Goal: Navigation & Orientation: Understand site structure

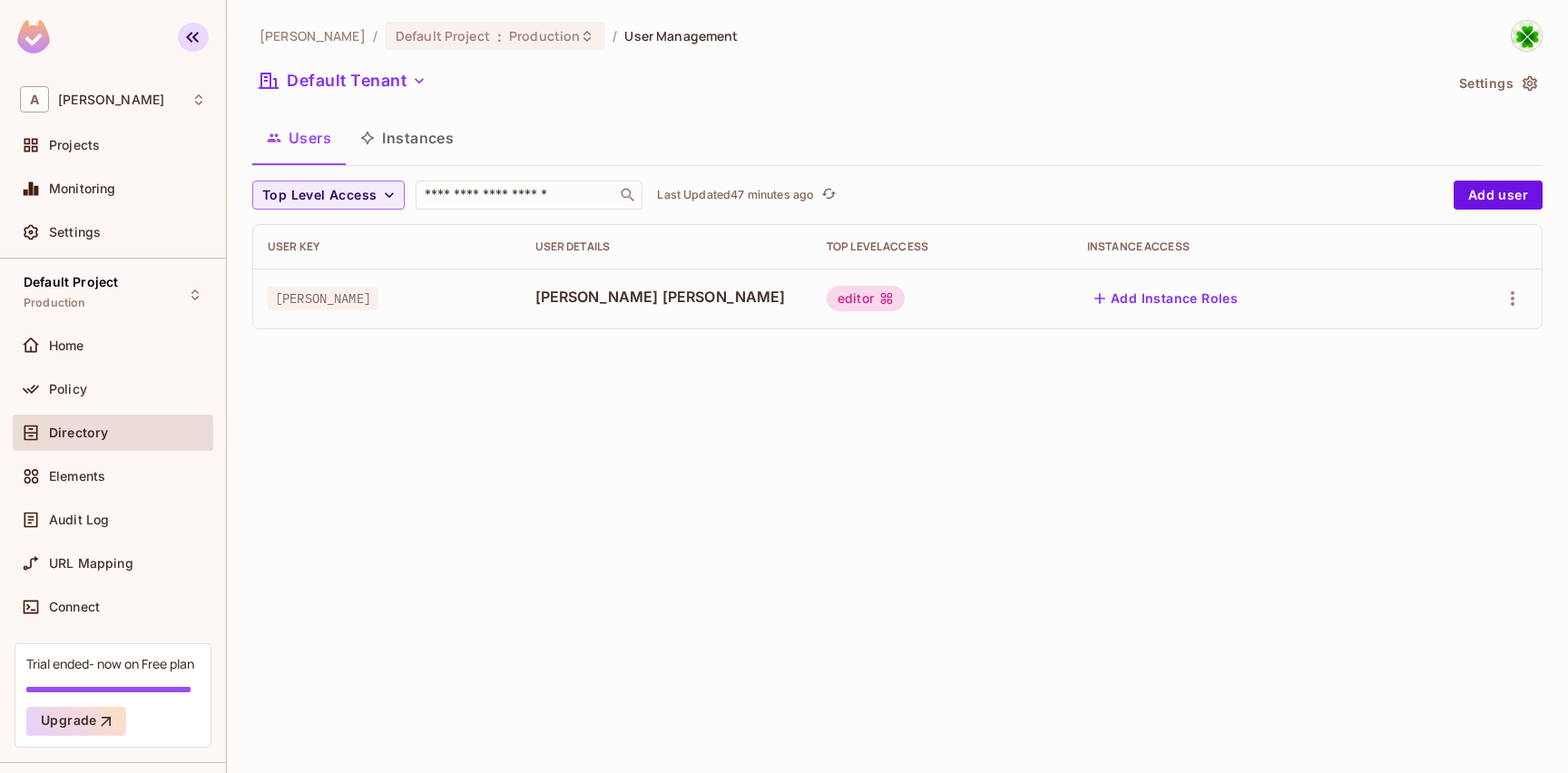
click at [185, 43] on icon "button" at bounding box center [192, 37] width 22 height 22
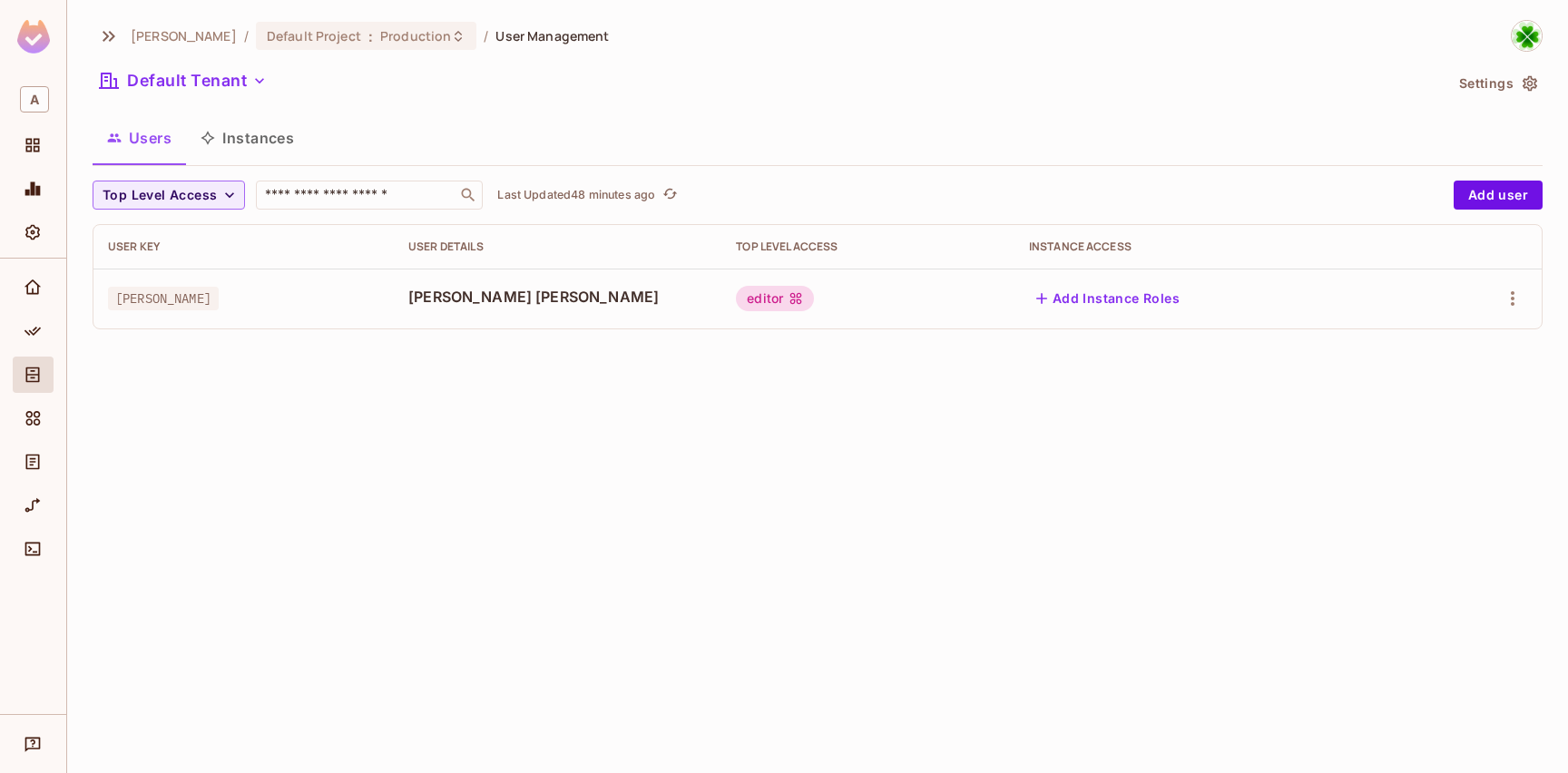
click at [540, 394] on div "[PERSON_NAME] / Default Project : Production / User Management Default Tenant S…" at bounding box center [817, 386] width 1501 height 773
click at [101, 37] on icon "button" at bounding box center [108, 36] width 22 height 22
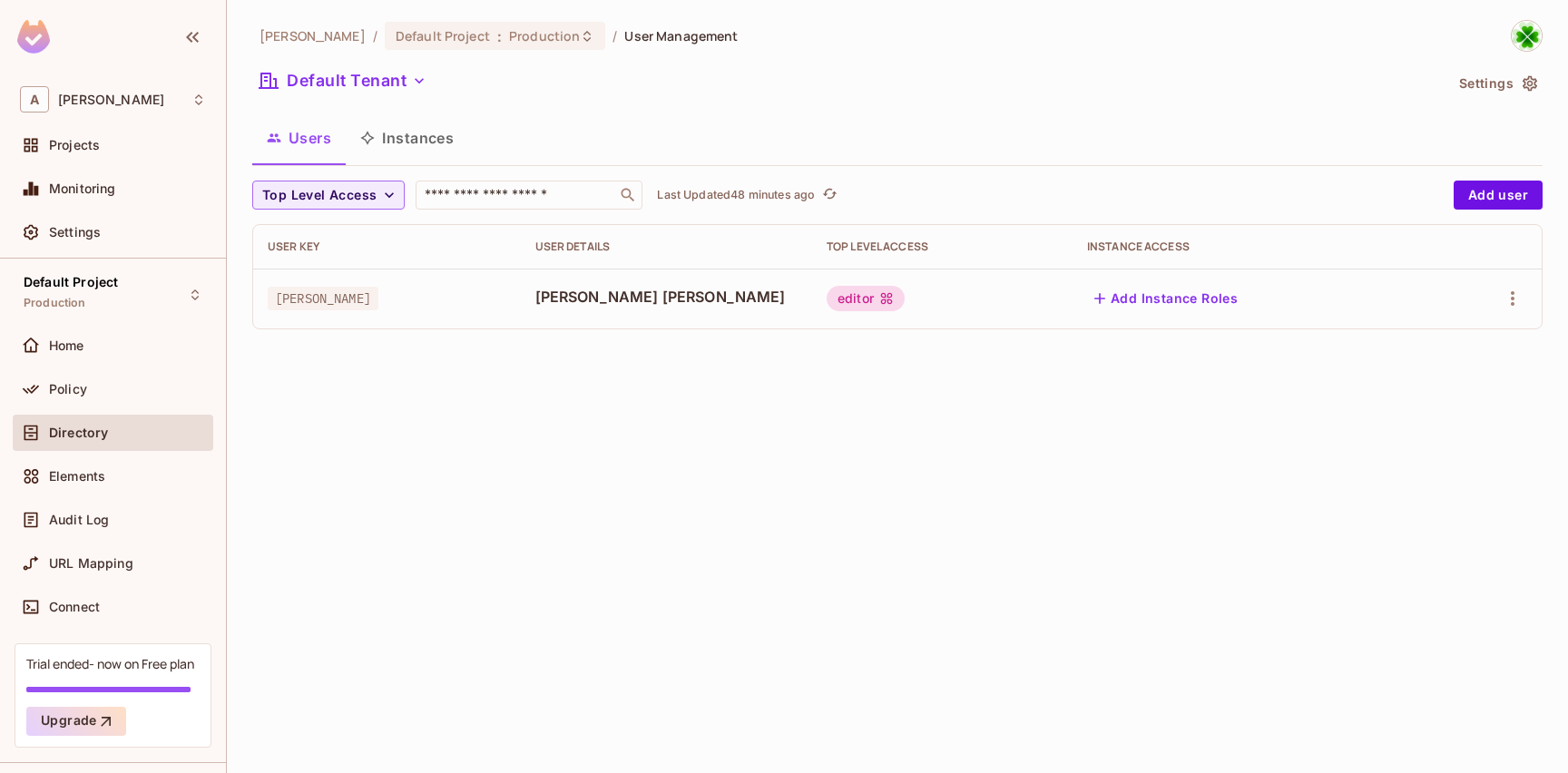
click at [445, 435] on div "[PERSON_NAME] / Default Project : Production / User Management Default Tenant S…" at bounding box center [898, 386] width 1342 height 773
drag, startPoint x: 439, startPoint y: 391, endPoint x: 422, endPoint y: 308, distance: 84.7
click at [439, 391] on div "[PERSON_NAME] / Default Project : Production / User Management Default Tenant S…" at bounding box center [898, 386] width 1342 height 773
click at [419, 303] on div "[PERSON_NAME]" at bounding box center [387, 298] width 239 height 18
click at [404, 295] on div "[PERSON_NAME]" at bounding box center [387, 298] width 239 height 18
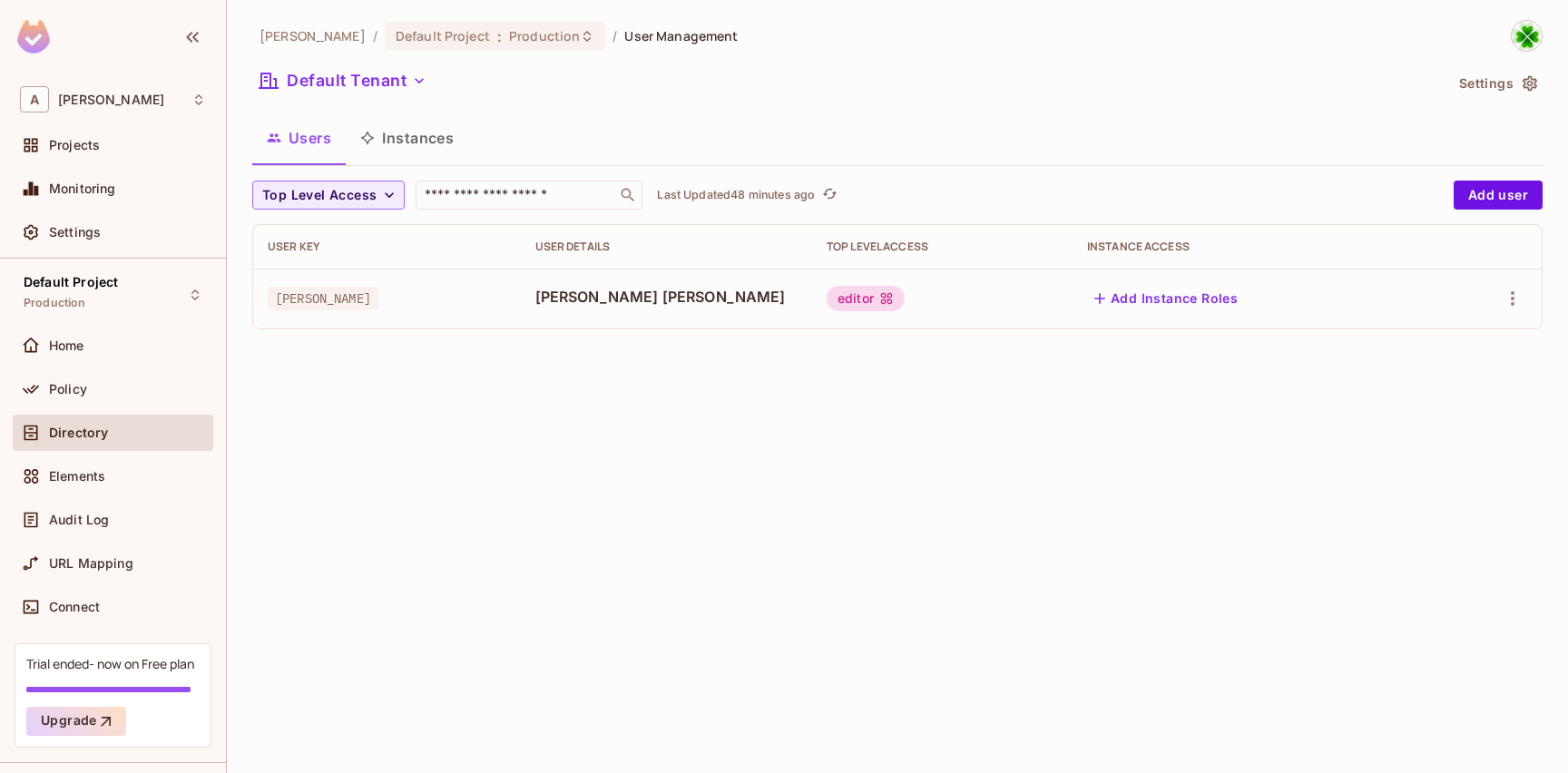
click at [402, 294] on div "[PERSON_NAME]" at bounding box center [387, 298] width 239 height 18
click at [398, 237] on th "User Key" at bounding box center [387, 246] width 268 height 43
click at [432, 313] on td "[PERSON_NAME]" at bounding box center [387, 299] width 268 height 60
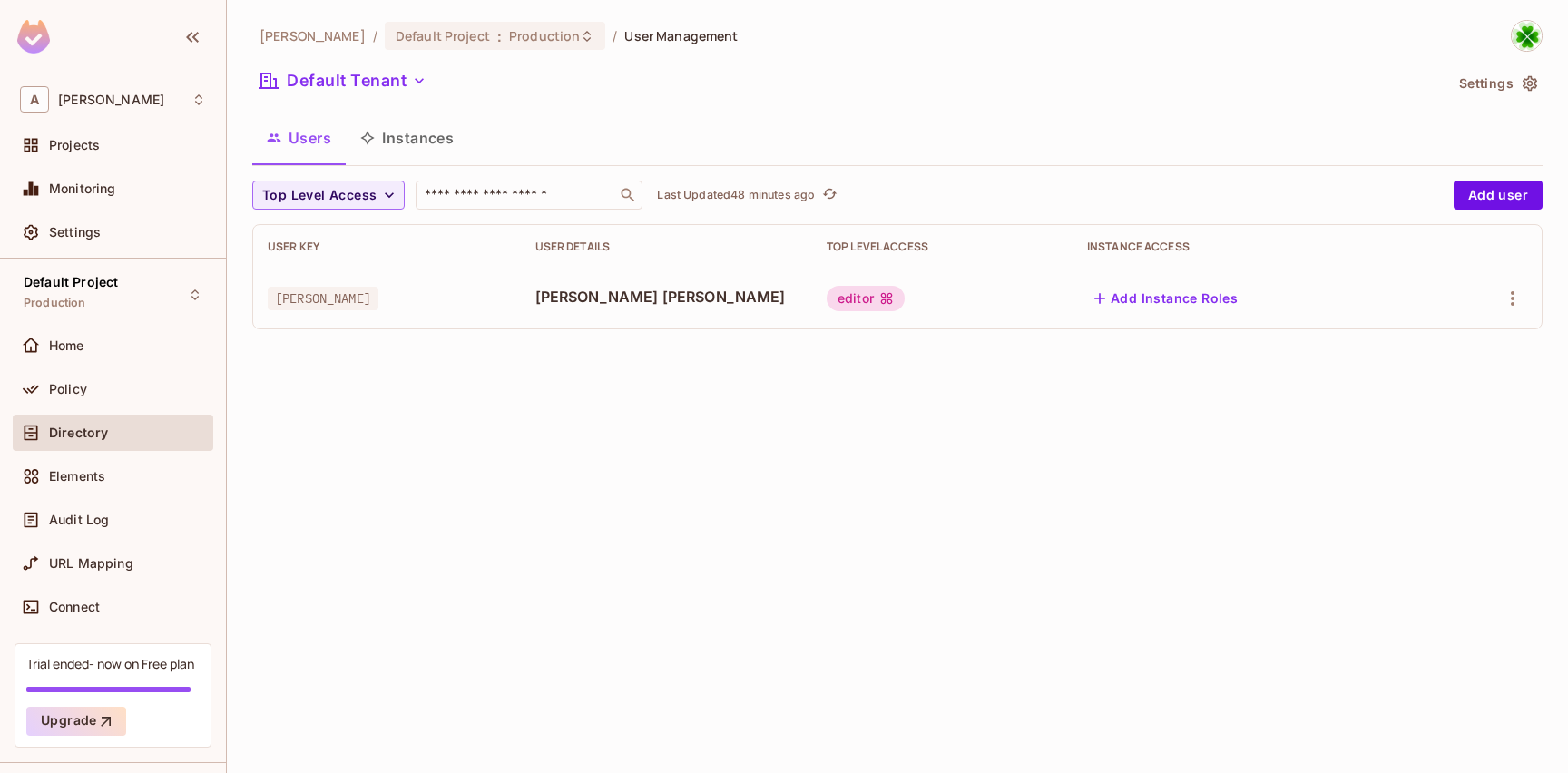
click at [413, 244] on div "User Key" at bounding box center [387, 246] width 239 height 14
click at [325, 234] on th "User Key" at bounding box center [387, 246] width 268 height 43
click at [77, 341] on span "Home" at bounding box center [67, 345] width 36 height 14
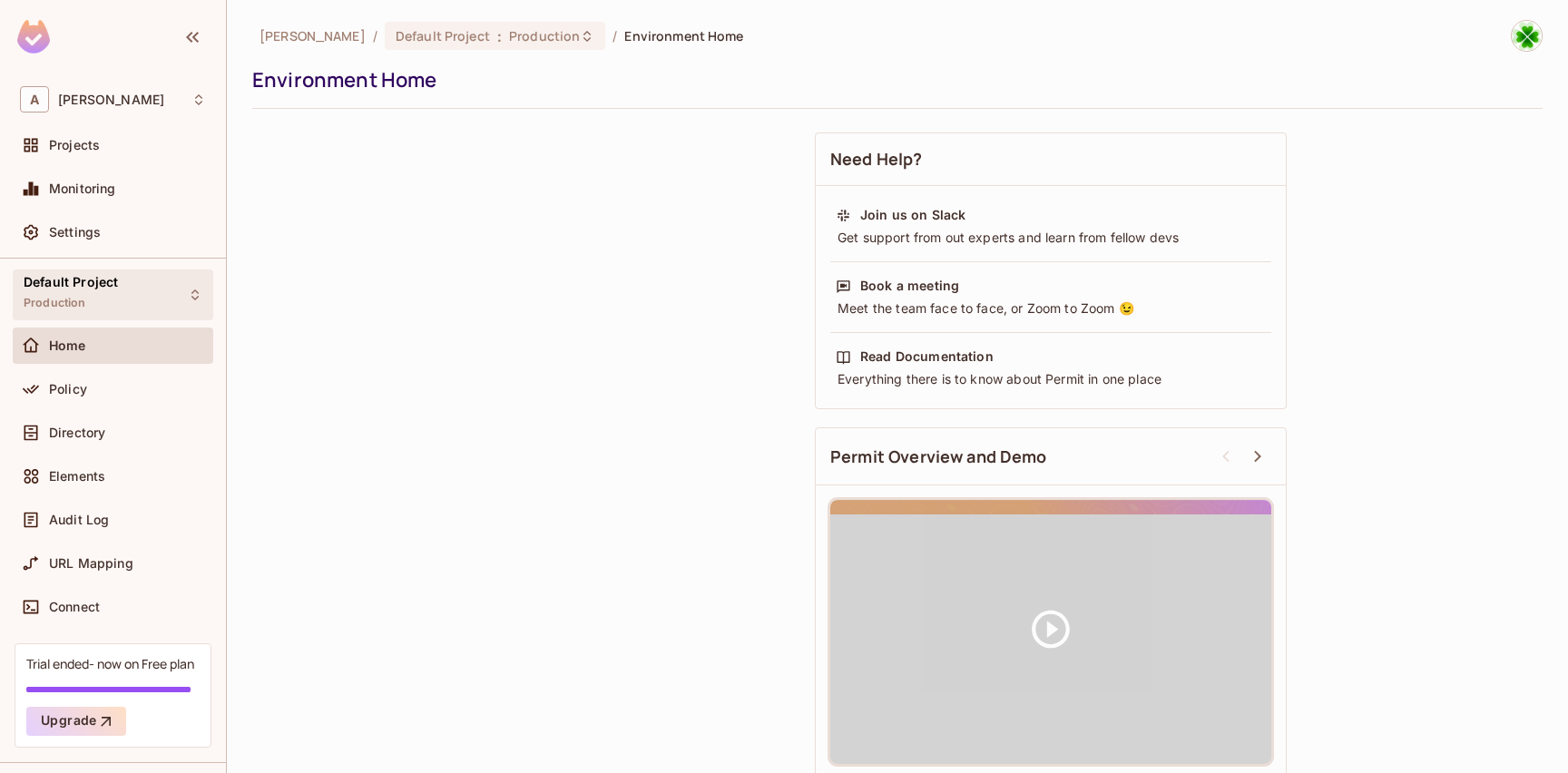
click at [147, 296] on div "Default Project Production" at bounding box center [112, 295] width 200 height 50
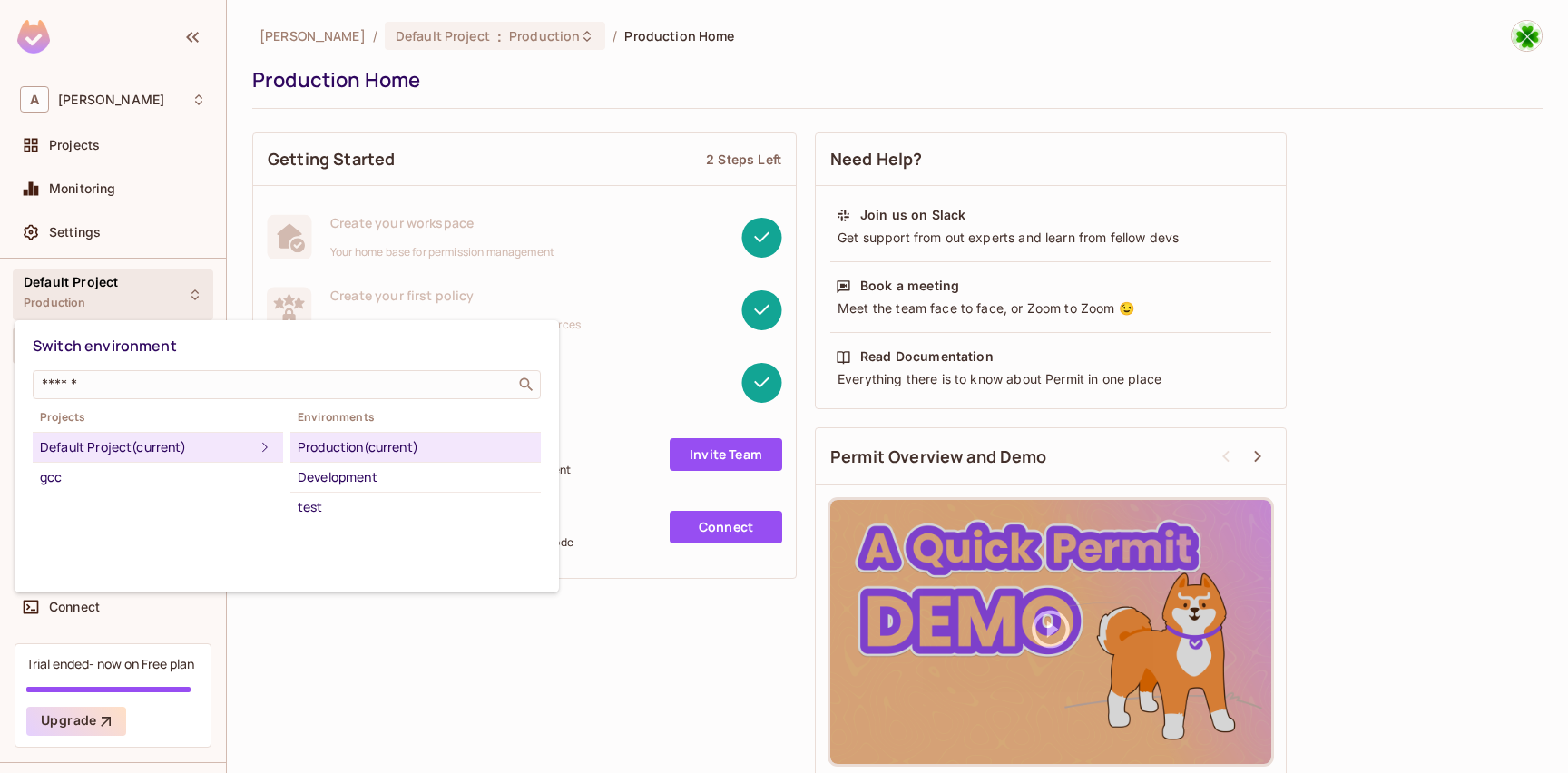
click at [339, 636] on div at bounding box center [784, 386] width 1568 height 773
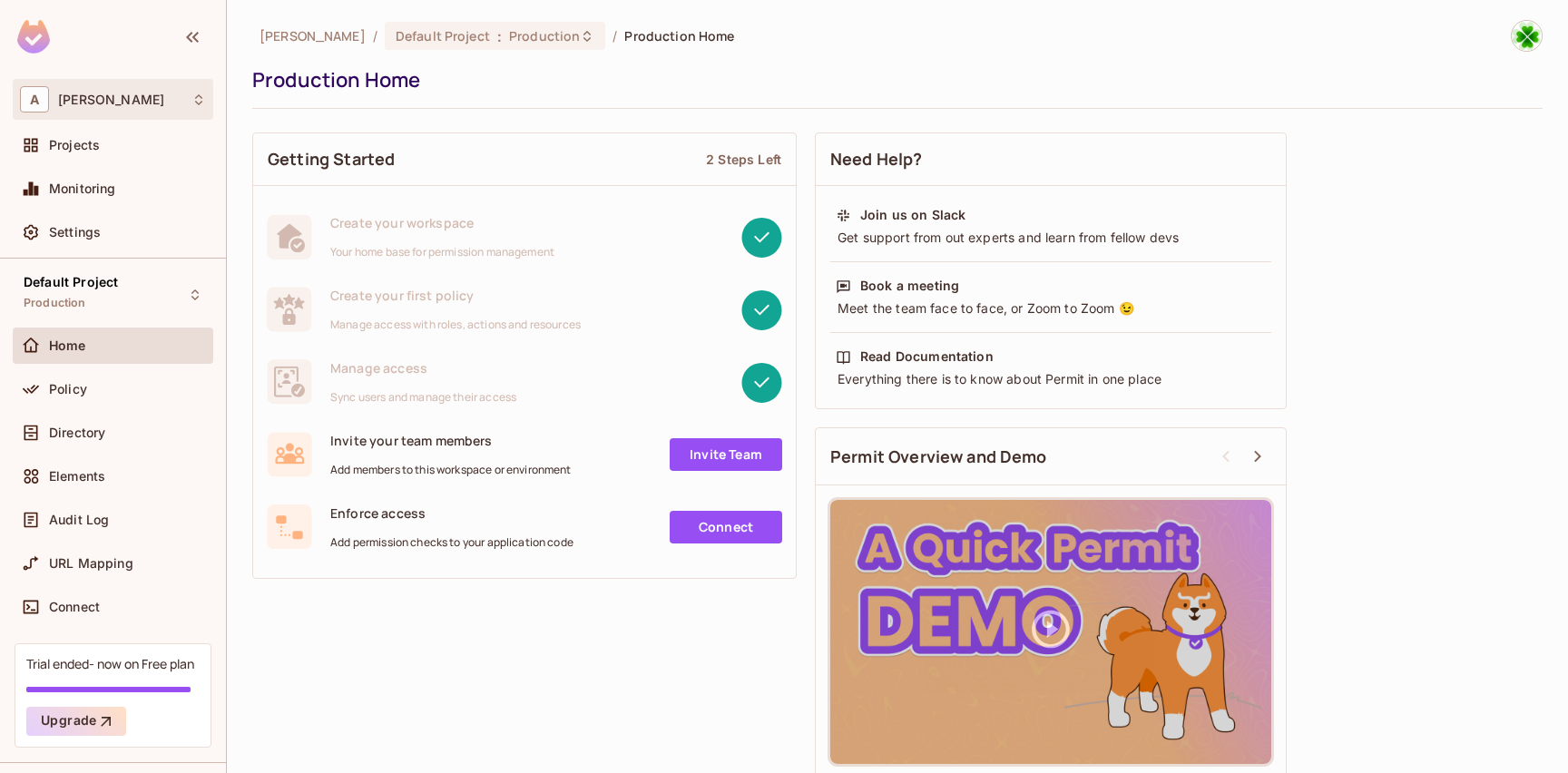
click at [119, 102] on div "A [PERSON_NAME]" at bounding box center [113, 99] width 186 height 26
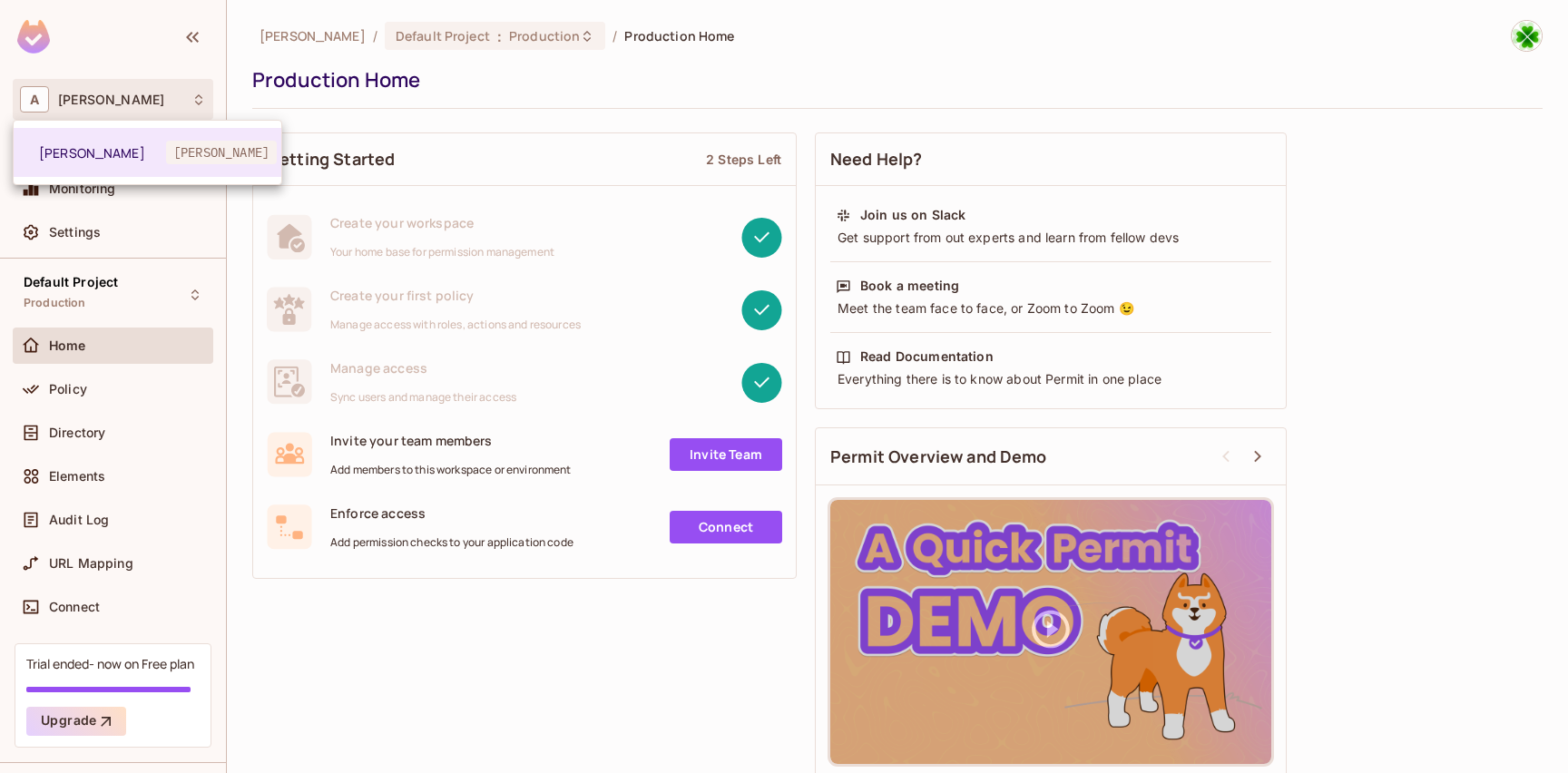
click at [117, 100] on div at bounding box center [784, 386] width 1568 height 773
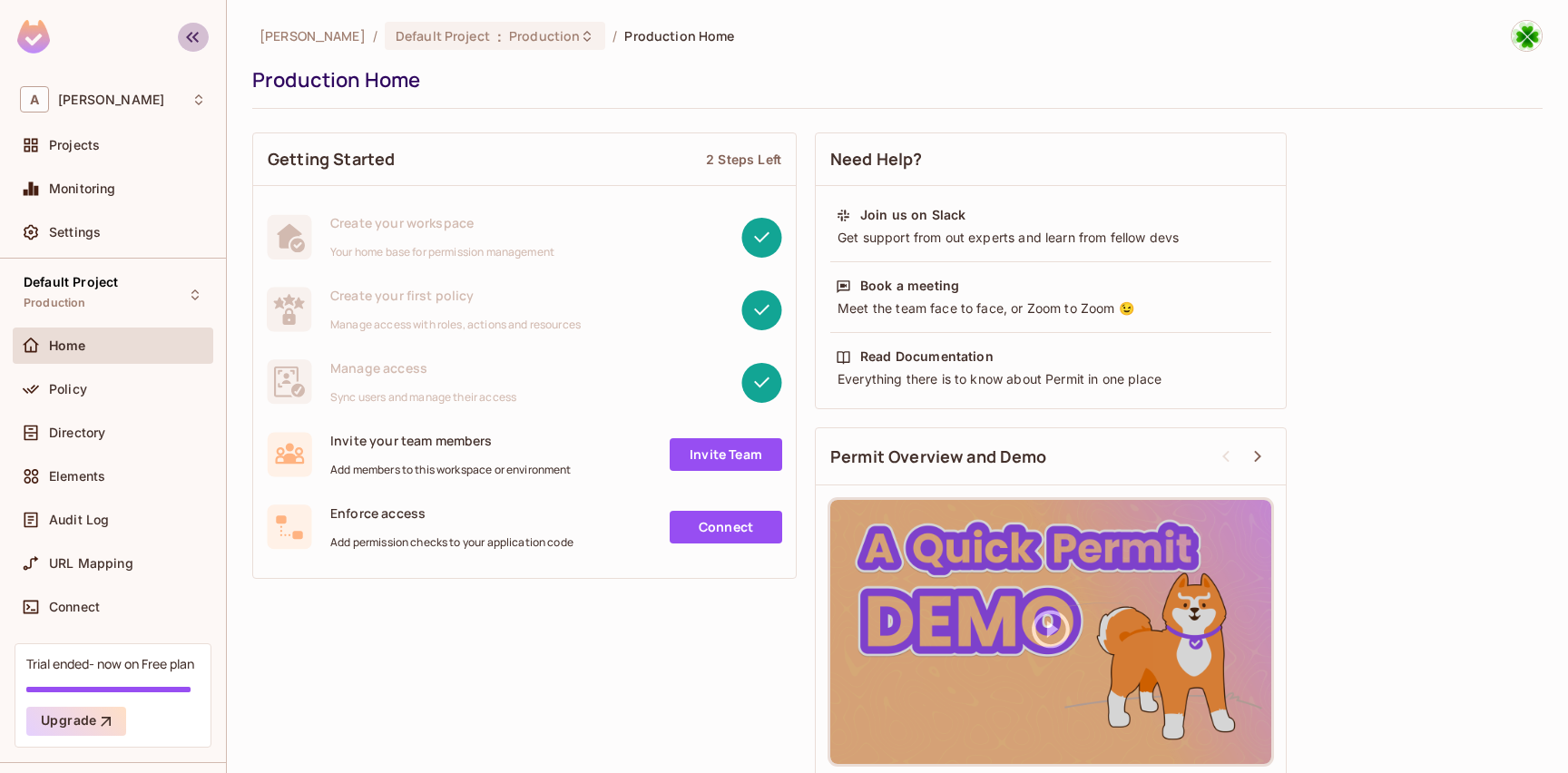
click at [189, 40] on icon "button" at bounding box center [192, 37] width 22 height 22
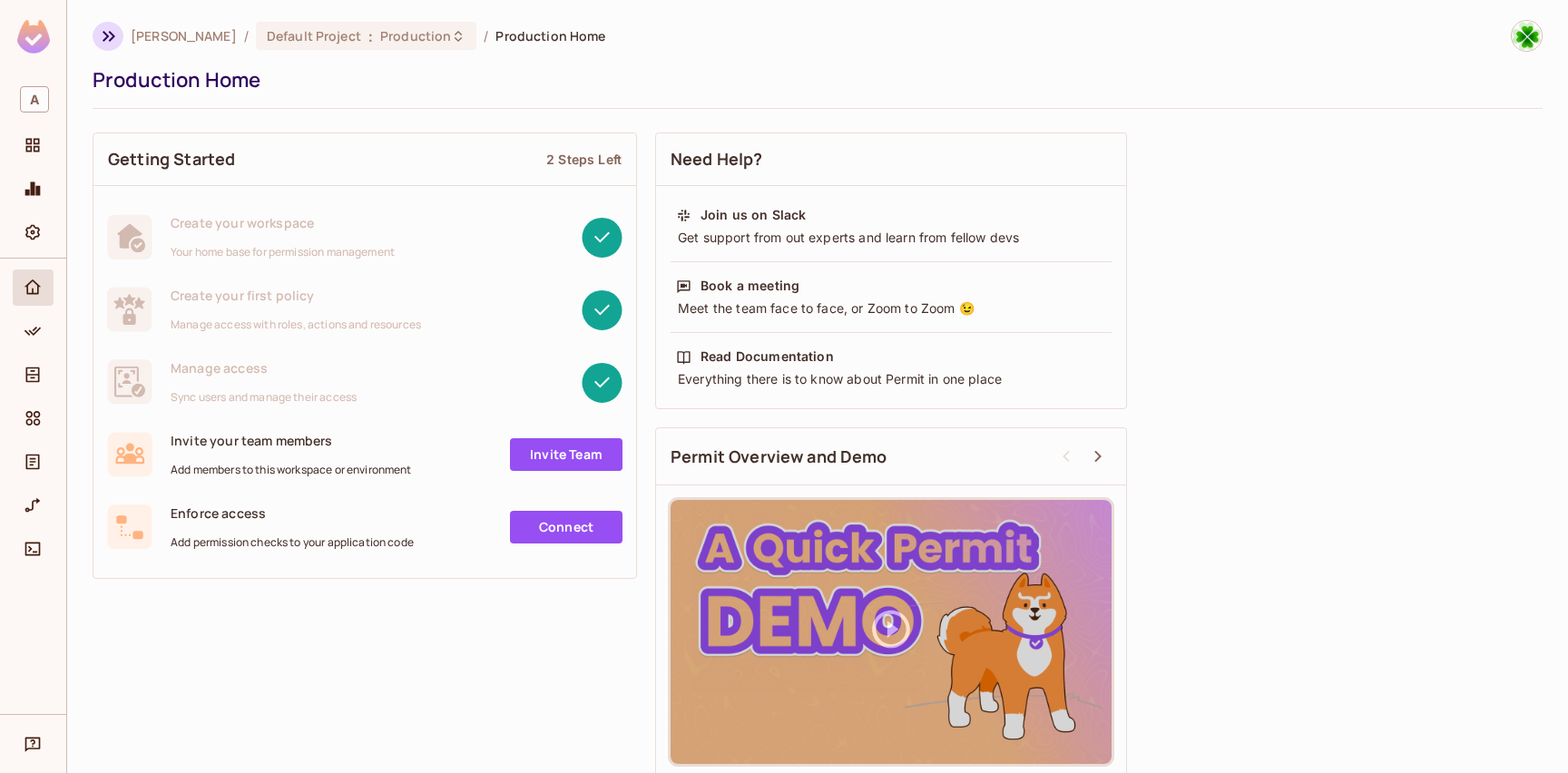
click at [106, 41] on icon "button" at bounding box center [108, 36] width 22 height 22
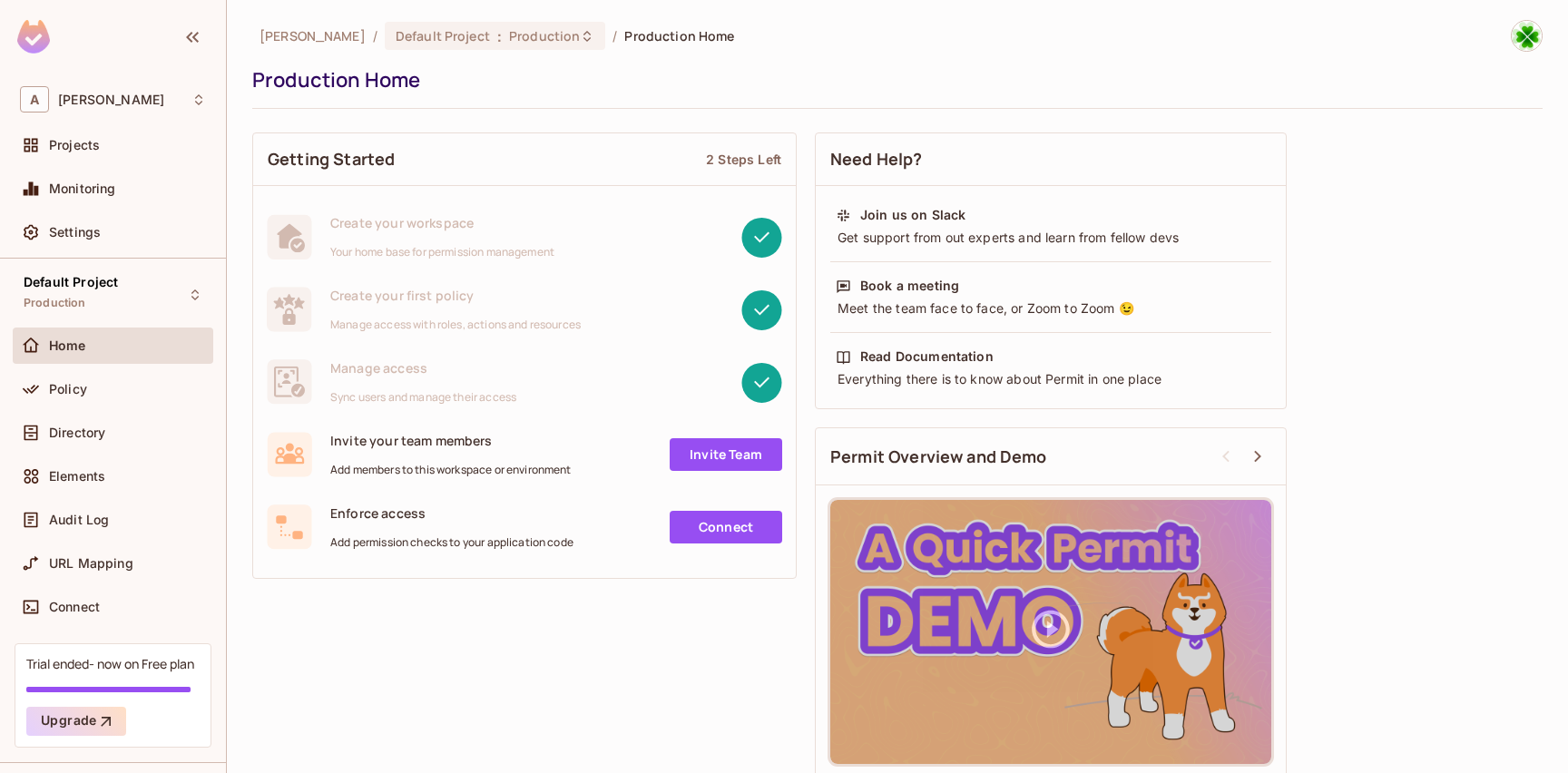
click at [33, 31] on img at bounding box center [34, 37] width 33 height 34
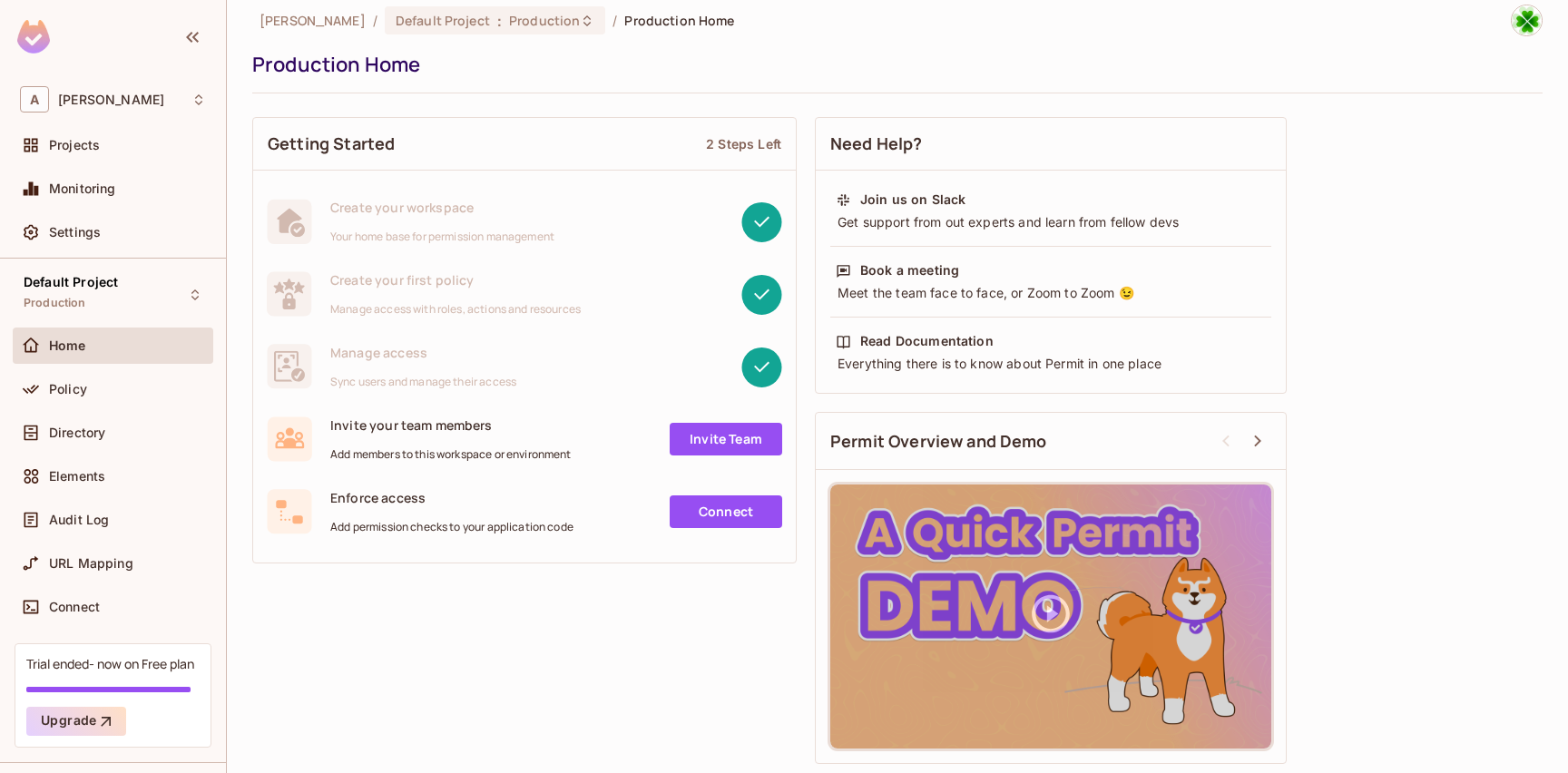
scroll to position [16, 0]
click at [99, 155] on div "Projects" at bounding box center [113, 145] width 186 height 22
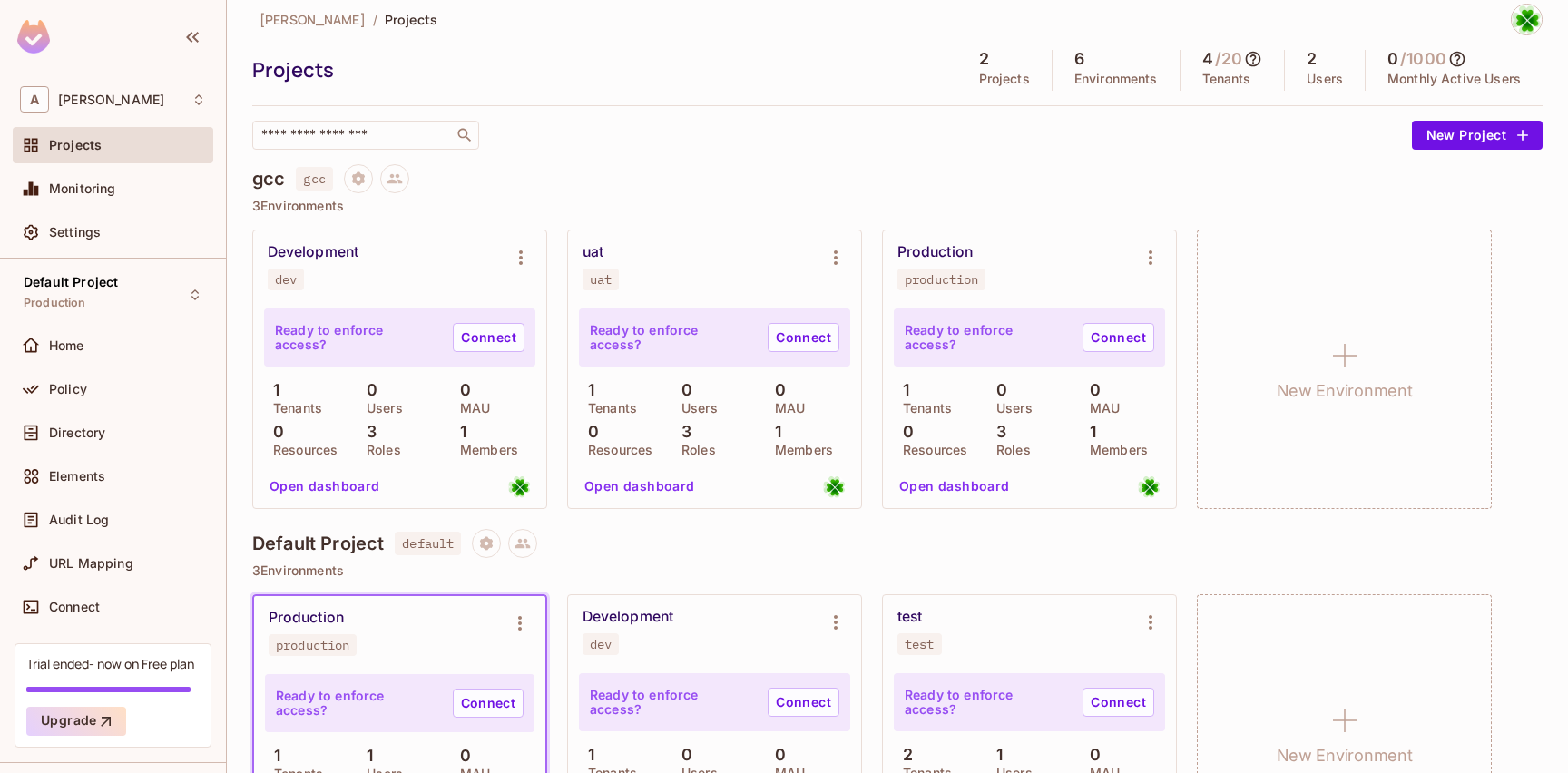
scroll to position [17, 0]
click at [979, 53] on h5 "2" at bounding box center [984, 58] width 10 height 18
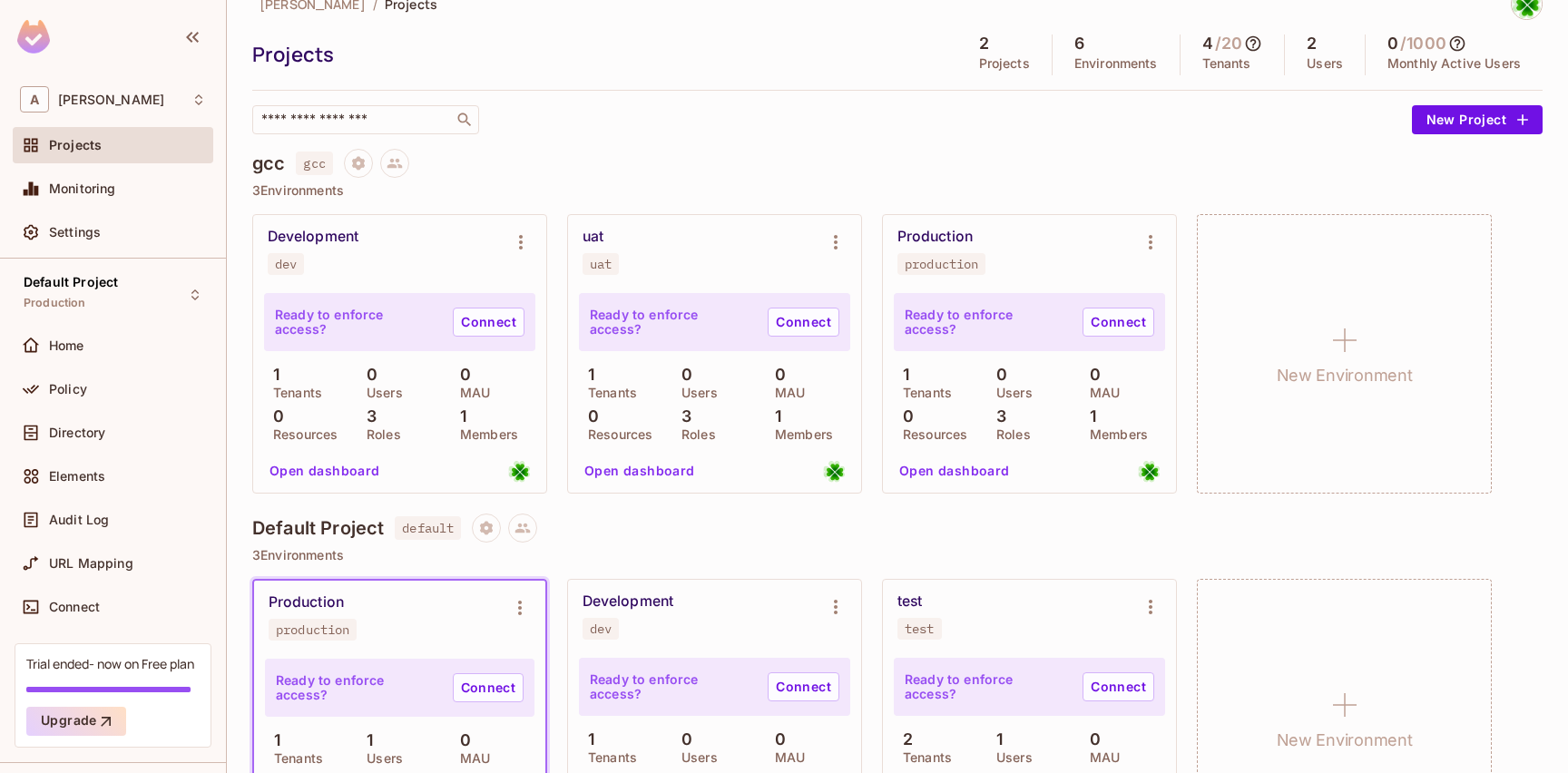
scroll to position [35, 0]
